Goal: Download file/media

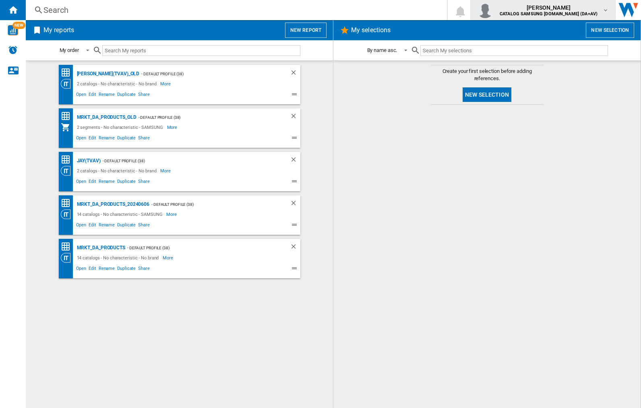
click at [493, 10] on img "button" at bounding box center [485, 10] width 16 height 16
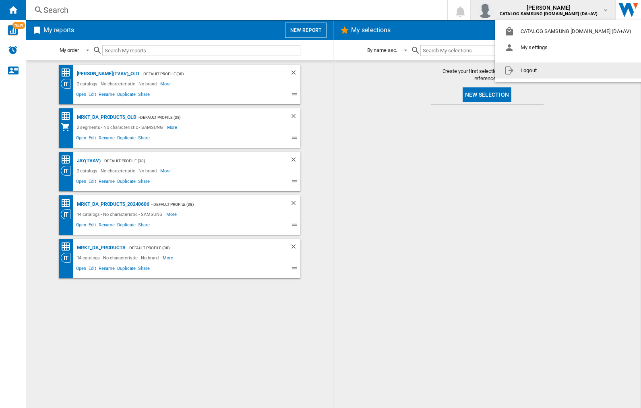
click at [557, 70] on button "Logout" at bounding box center [569, 70] width 149 height 16
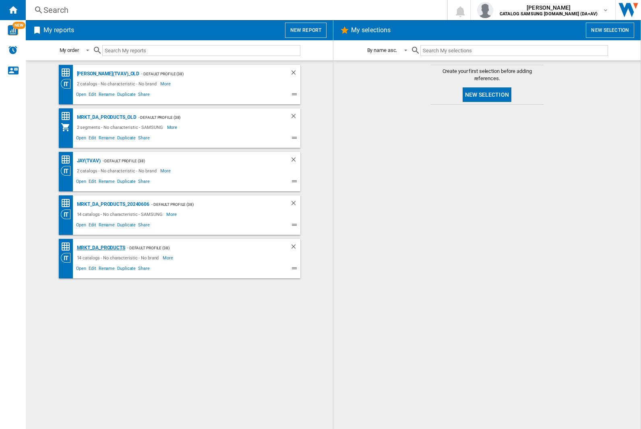
click at [101, 248] on div "MRKT_DA_PRODUCTS" at bounding box center [100, 248] width 50 height 10
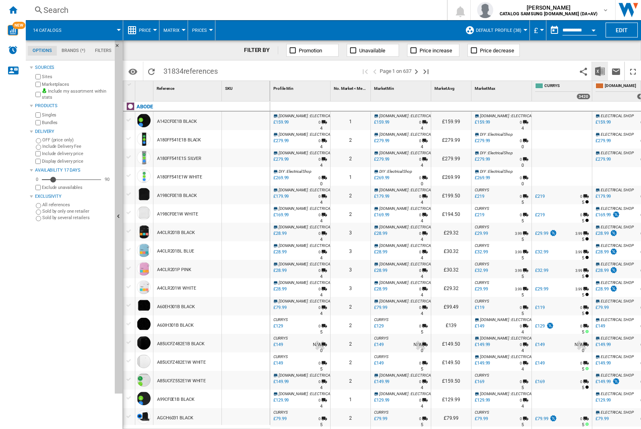
click at [600, 70] on img "Download in Excel" at bounding box center [600, 71] width 10 height 10
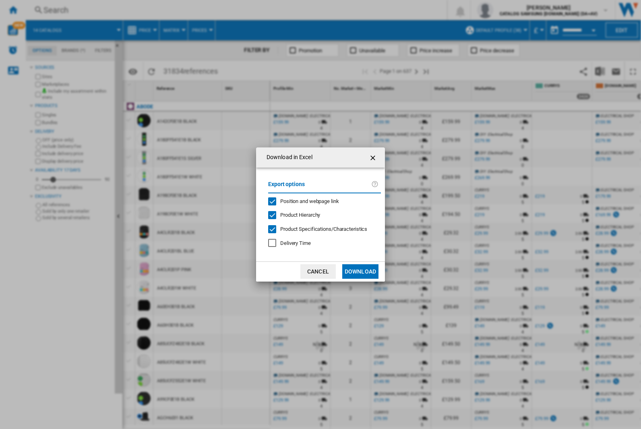
click at [305, 201] on span "Position and webpage link" at bounding box center [309, 201] width 59 height 6
click at [361, 271] on button "Download" at bounding box center [360, 271] width 36 height 15
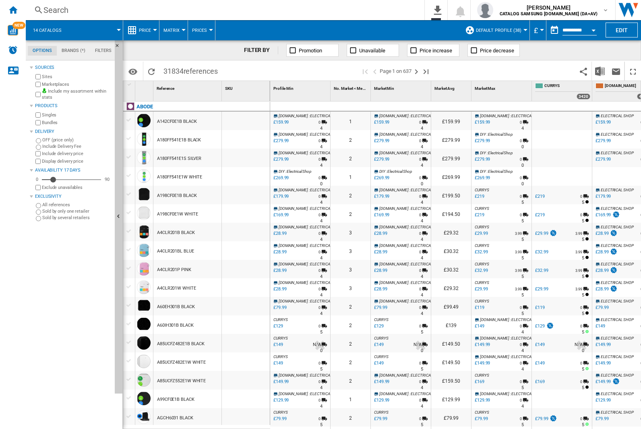
click at [587, 54] on div "FILTER BY Promotion Unavailable Price increase Price decrease" at bounding box center [382, 50] width 518 height 20
